Goal: Information Seeking & Learning: Learn about a topic

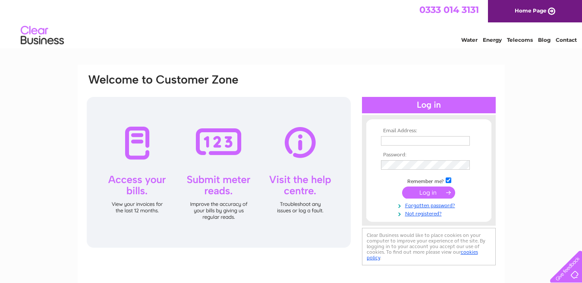
type input "[EMAIL_ADDRESS][DOMAIN_NAME]"
click at [435, 195] on input "submit" at bounding box center [428, 193] width 53 height 12
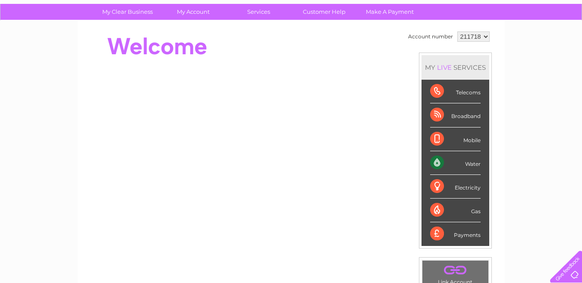
scroll to position [60, 0]
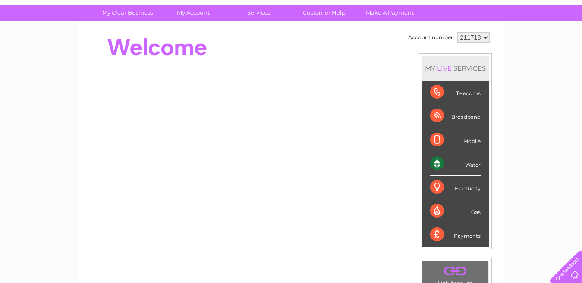
click at [467, 92] on div "Telecoms" at bounding box center [455, 93] width 50 height 24
click at [439, 92] on div "Telecoms" at bounding box center [455, 93] width 50 height 24
click at [433, 90] on div "Telecoms" at bounding box center [455, 93] width 50 height 24
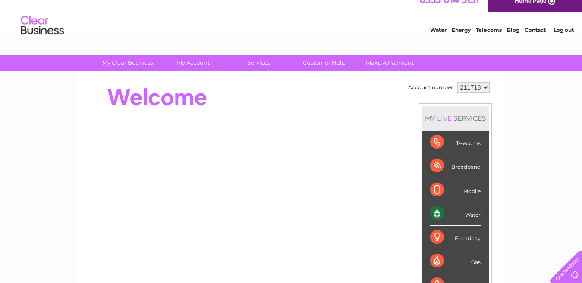
scroll to position [0, 0]
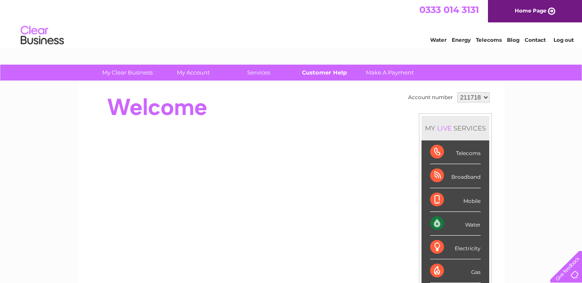
click at [325, 72] on link "Customer Help" at bounding box center [324, 73] width 71 height 16
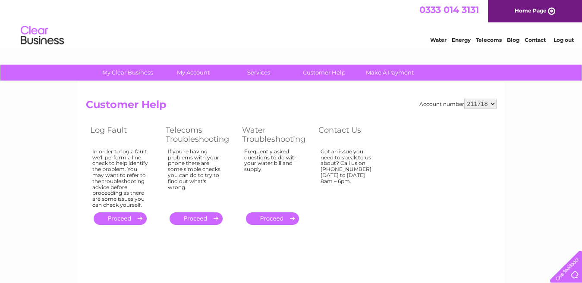
click at [195, 219] on link "." at bounding box center [196, 219] width 53 height 13
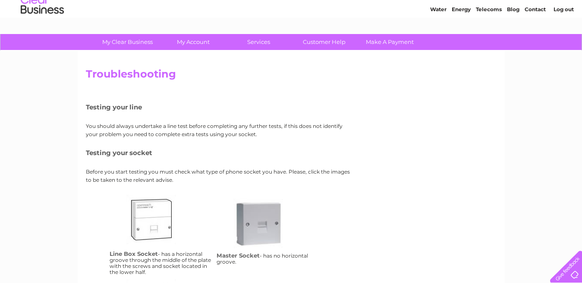
scroll to position [28, 0]
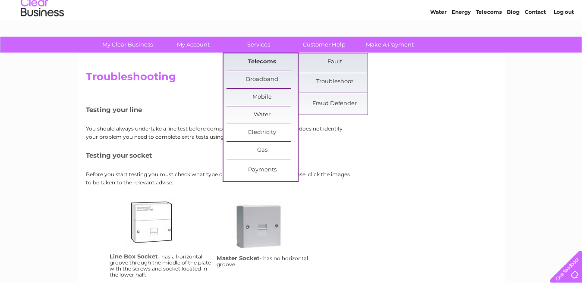
click at [255, 60] on link "Telecoms" at bounding box center [261, 61] width 71 height 17
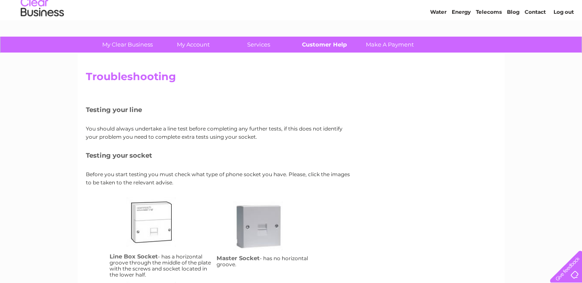
click at [332, 48] on link "Customer Help" at bounding box center [324, 45] width 71 height 16
